Goal: Find specific page/section: Find specific page/section

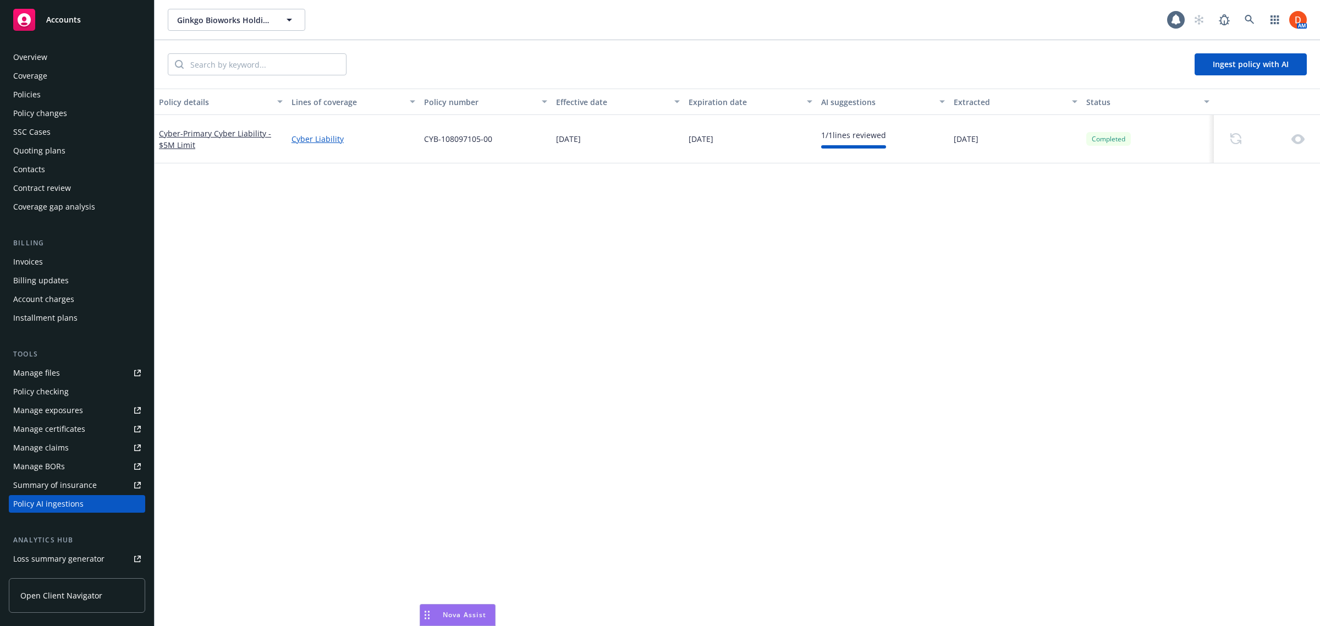
scroll to position [128, 0]
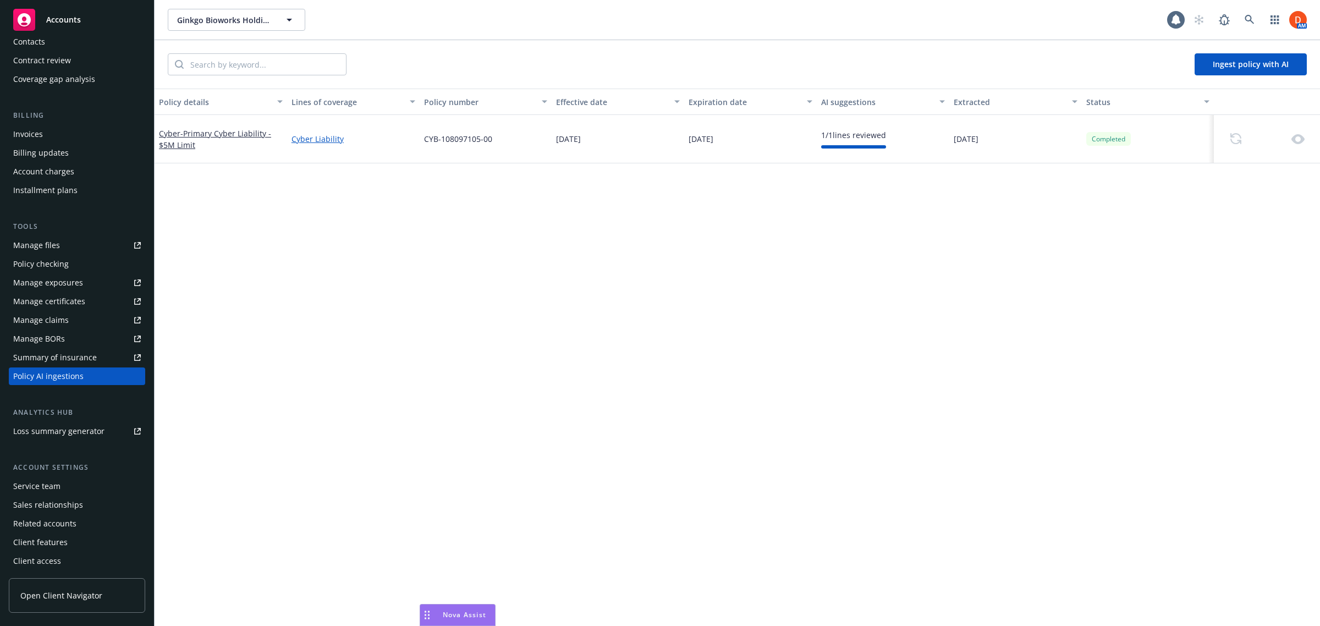
click at [73, 28] on div "Accounts" at bounding box center [77, 20] width 128 height 22
